Goal: Find contact information: Find contact information

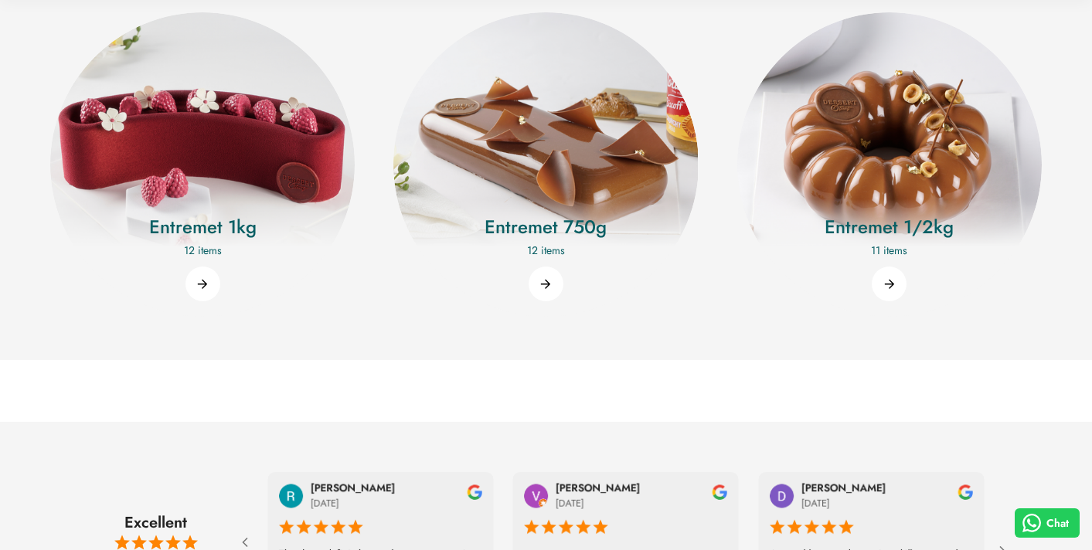
scroll to position [2513, 0]
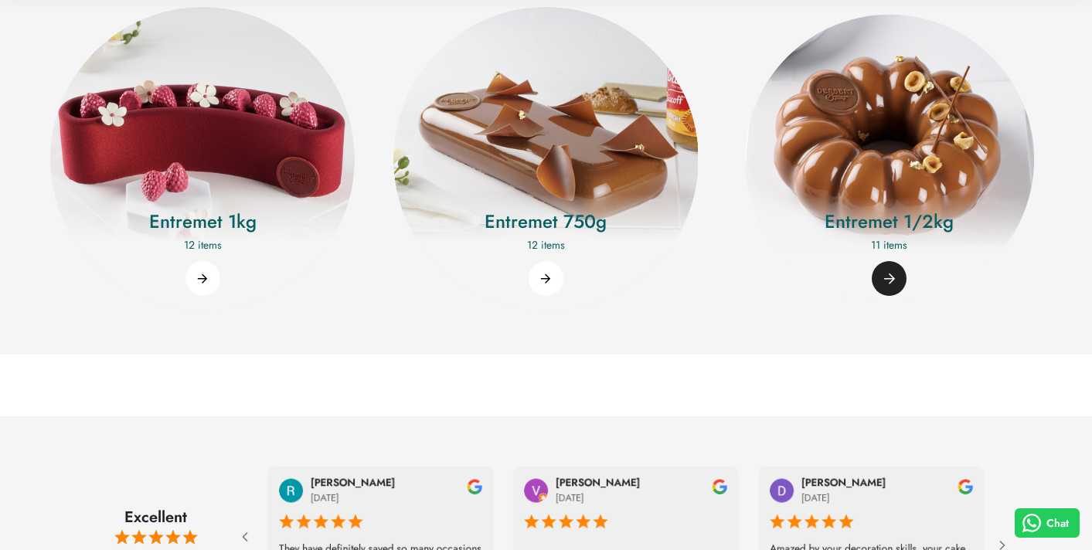
click at [907, 151] on img "Entremet 1/2kg" at bounding box center [888, 159] width 333 height 333
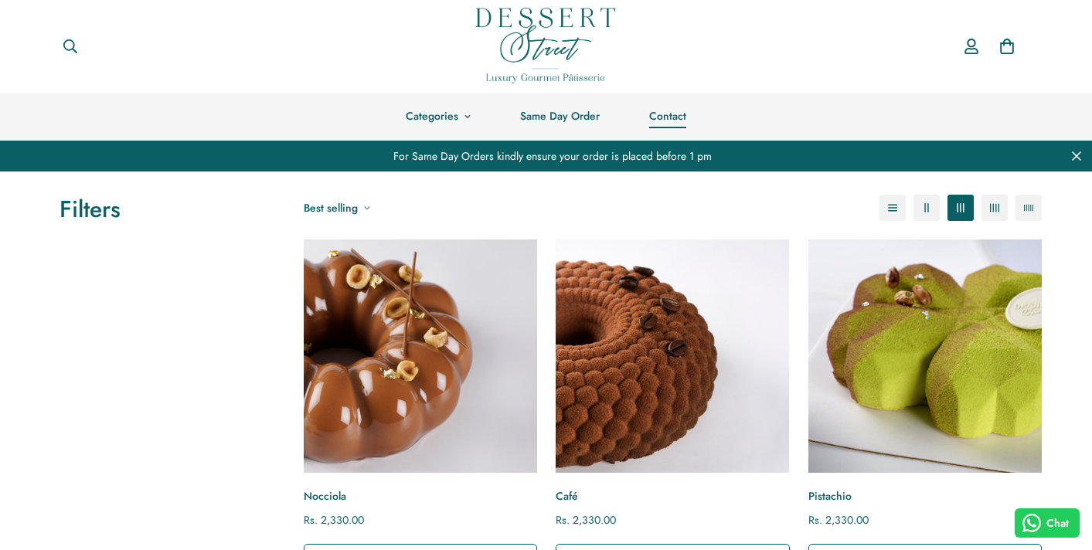
click at [647, 110] on link "Contact" at bounding box center [667, 116] width 87 height 47
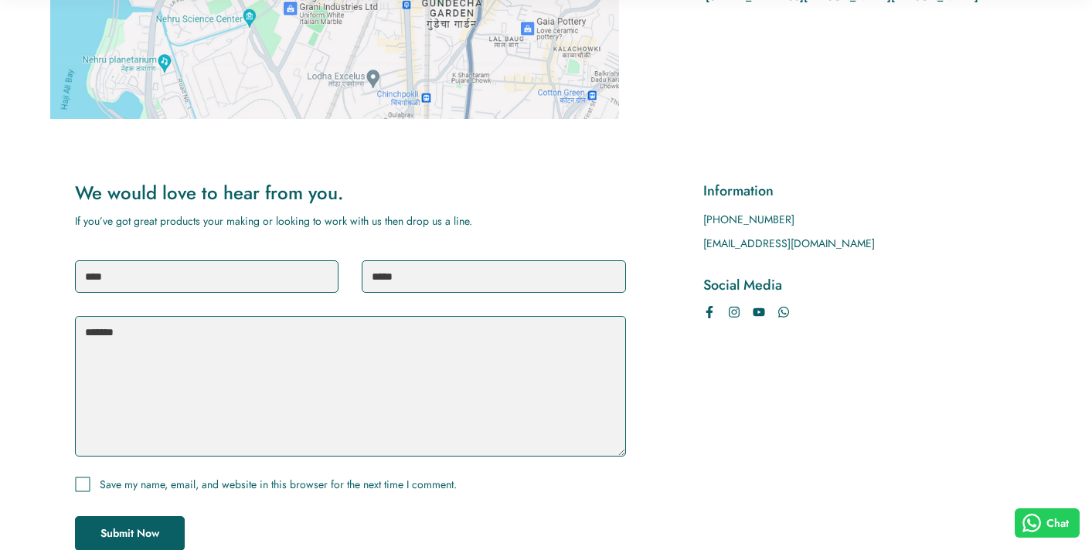
scroll to position [430, 0]
